Goal: Find specific page/section: Find specific page/section

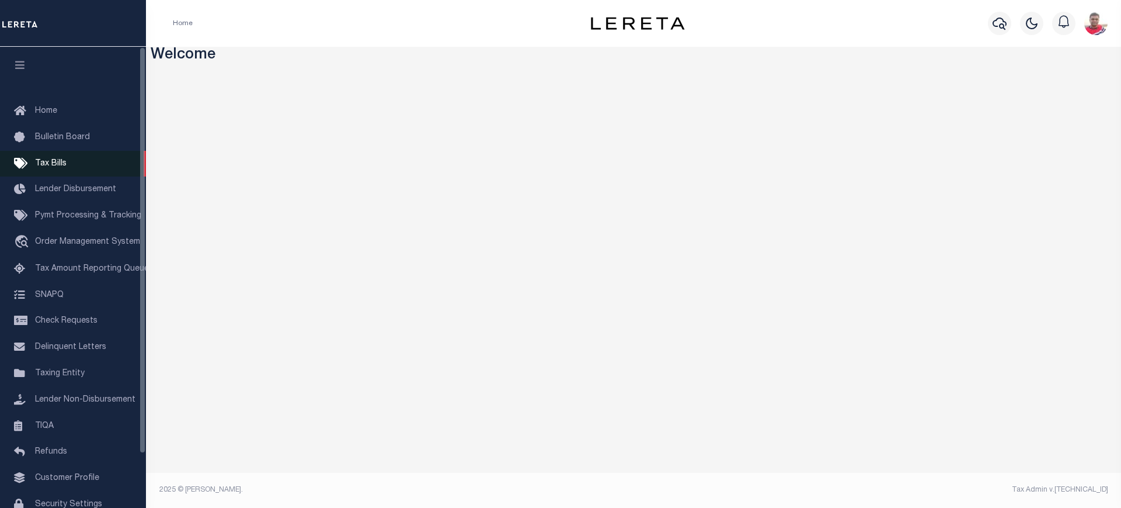
click at [58, 159] on span "Tax Bills" at bounding box center [51, 163] width 32 height 8
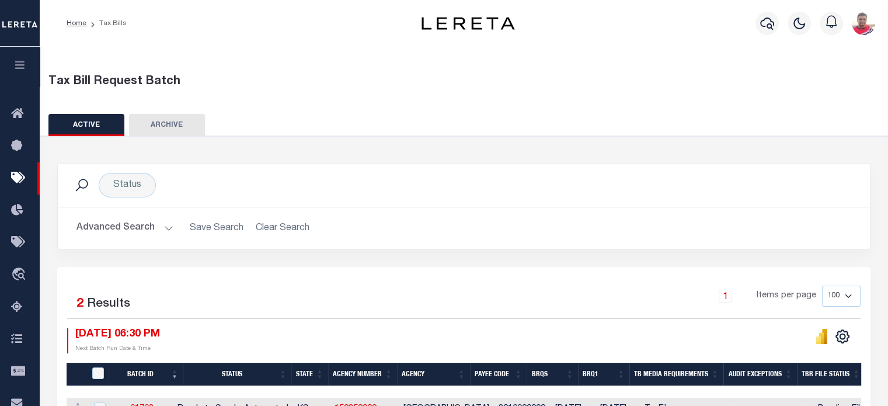
scroll to position [175, 0]
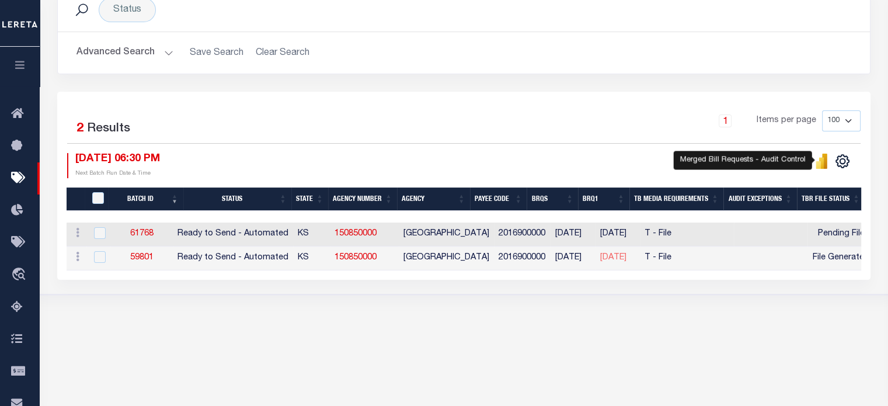
click at [825, 158] on icon "" at bounding box center [824, 161] width 5 height 15
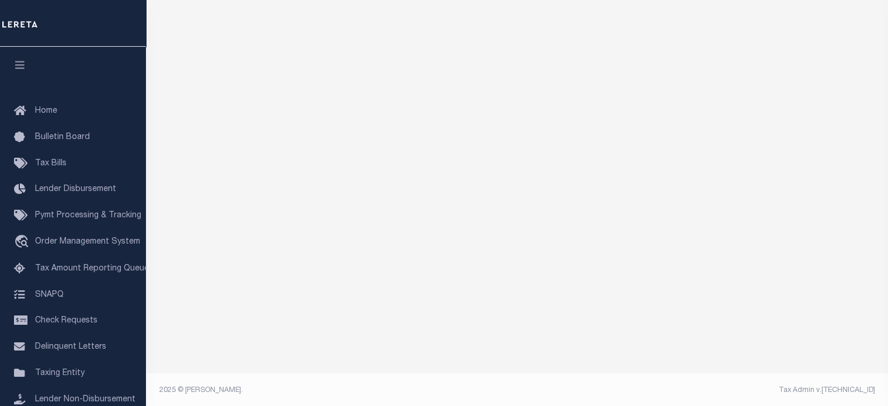
scroll to position [87, 0]
